Goal: Task Accomplishment & Management: Use online tool/utility

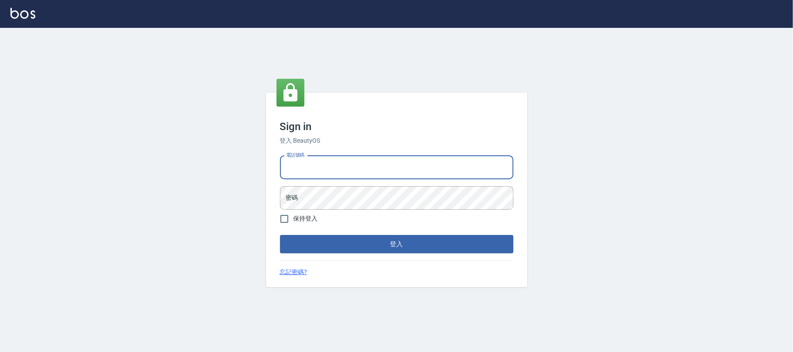
click at [378, 155] on div "電話號碼 電話號碼 密碼 密碼" at bounding box center [397, 182] width 240 height 61
type input "0"
click at [380, 184] on div "電話號碼 [PHONE_NUMBER] 電話號碼 密碼 密碼" at bounding box center [397, 182] width 240 height 61
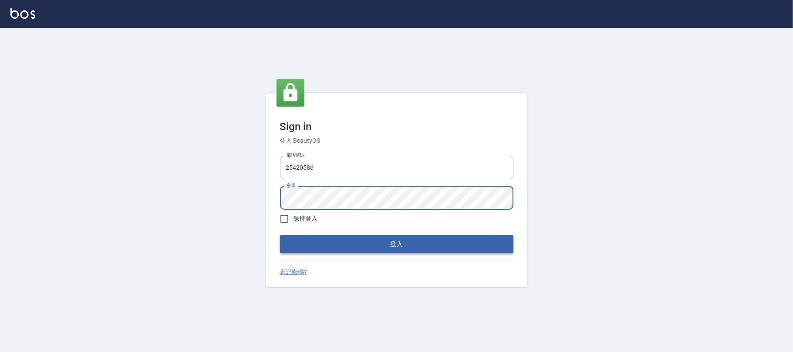
click at [280, 235] on button "登入" at bounding box center [396, 244] width 233 height 18
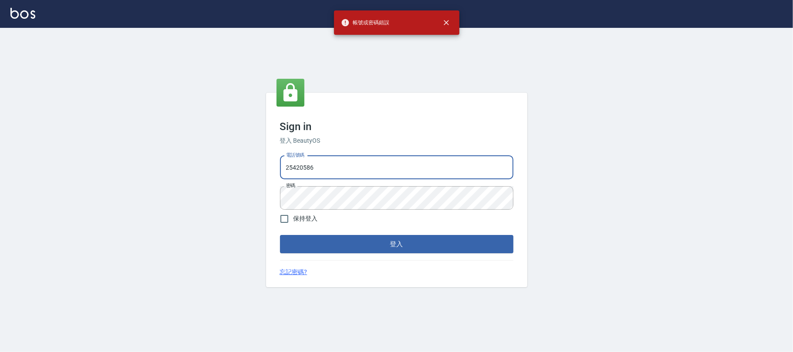
click at [283, 171] on input "25420586" at bounding box center [396, 168] width 233 height 24
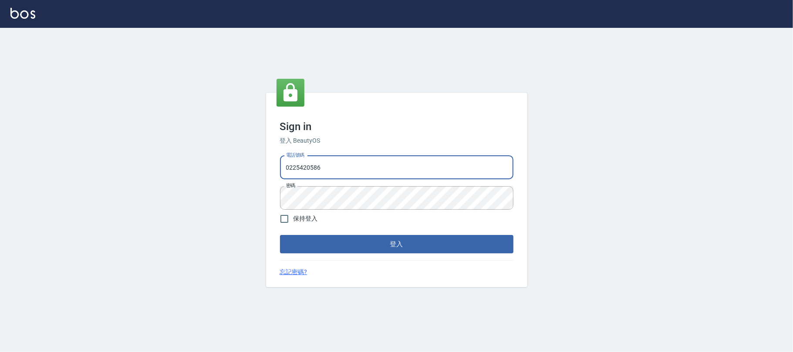
type input "0225420586"
click at [280, 235] on button "登入" at bounding box center [396, 244] width 233 height 18
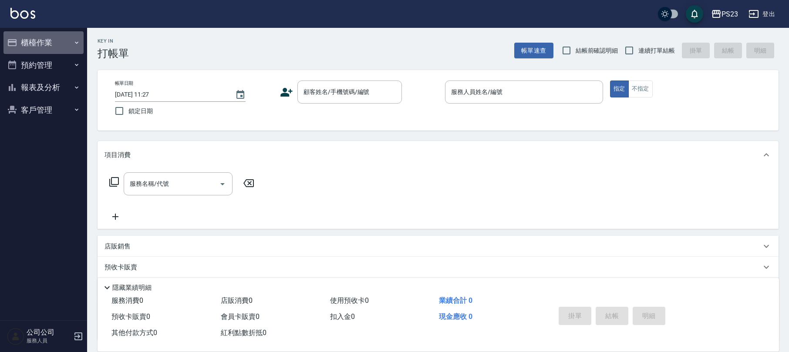
click at [77, 44] on icon "button" at bounding box center [76, 42] width 7 height 7
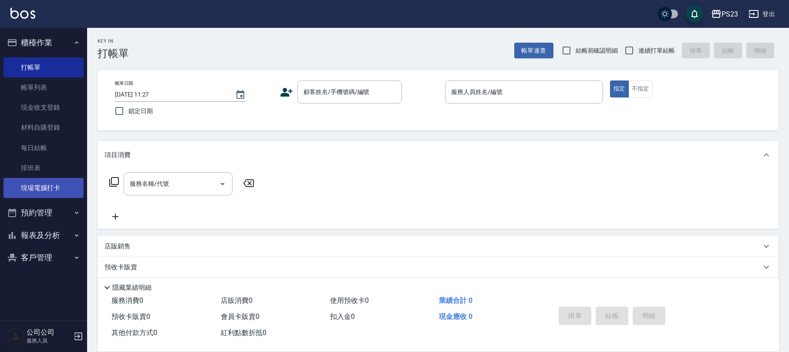
click at [64, 184] on link "現場電腦打卡" at bounding box center [43, 188] width 80 height 20
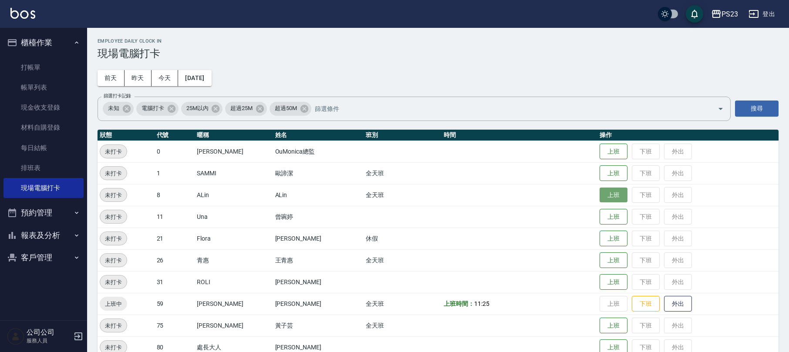
click at [605, 194] on button "上班" at bounding box center [614, 195] width 28 height 15
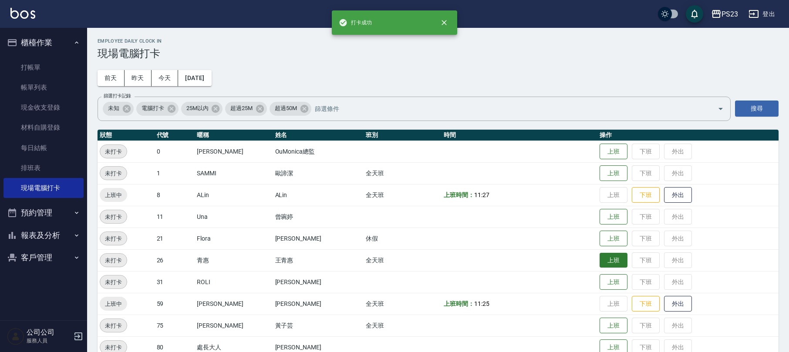
click at [600, 258] on button "上班" at bounding box center [614, 260] width 28 height 15
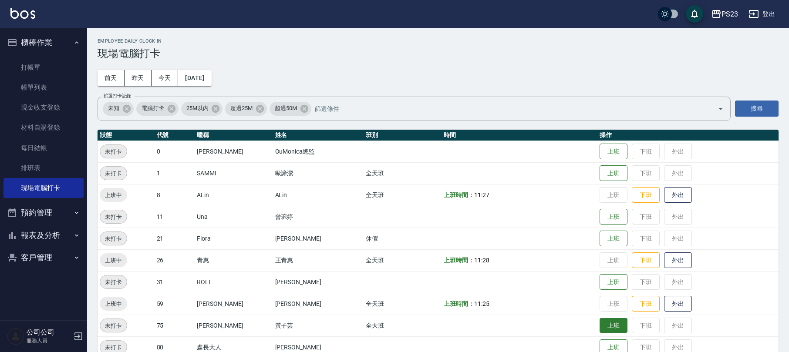
click at [602, 327] on button "上班" at bounding box center [614, 325] width 28 height 15
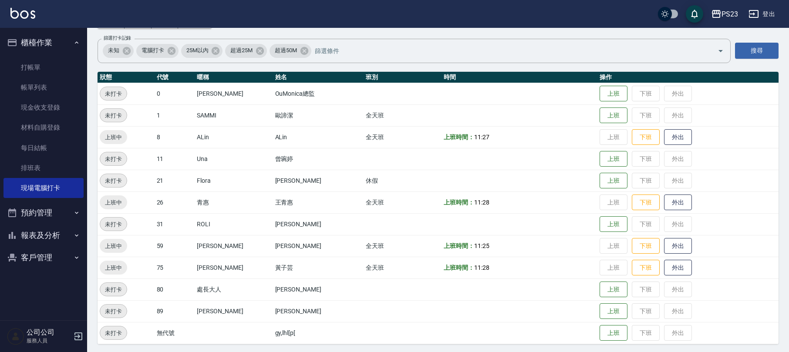
scroll to position [60, 0]
